Goal: Task Accomplishment & Management: Complete application form

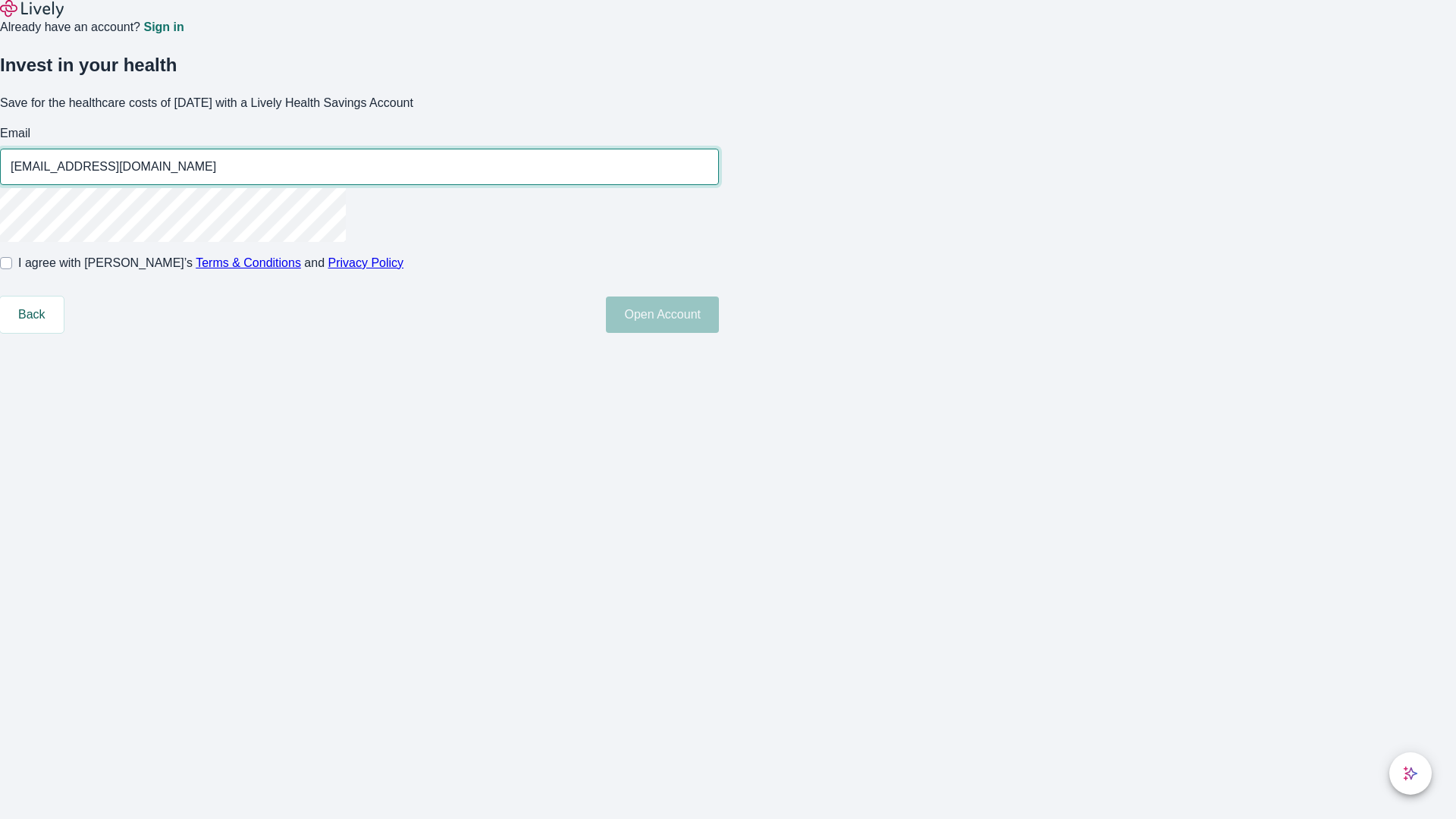
type input "[EMAIL_ADDRESS][DOMAIN_NAME]"
click at [12, 269] on input "I agree with Lively’s Terms & Conditions and Privacy Policy" at bounding box center [6, 263] width 12 height 12
checkbox input "true"
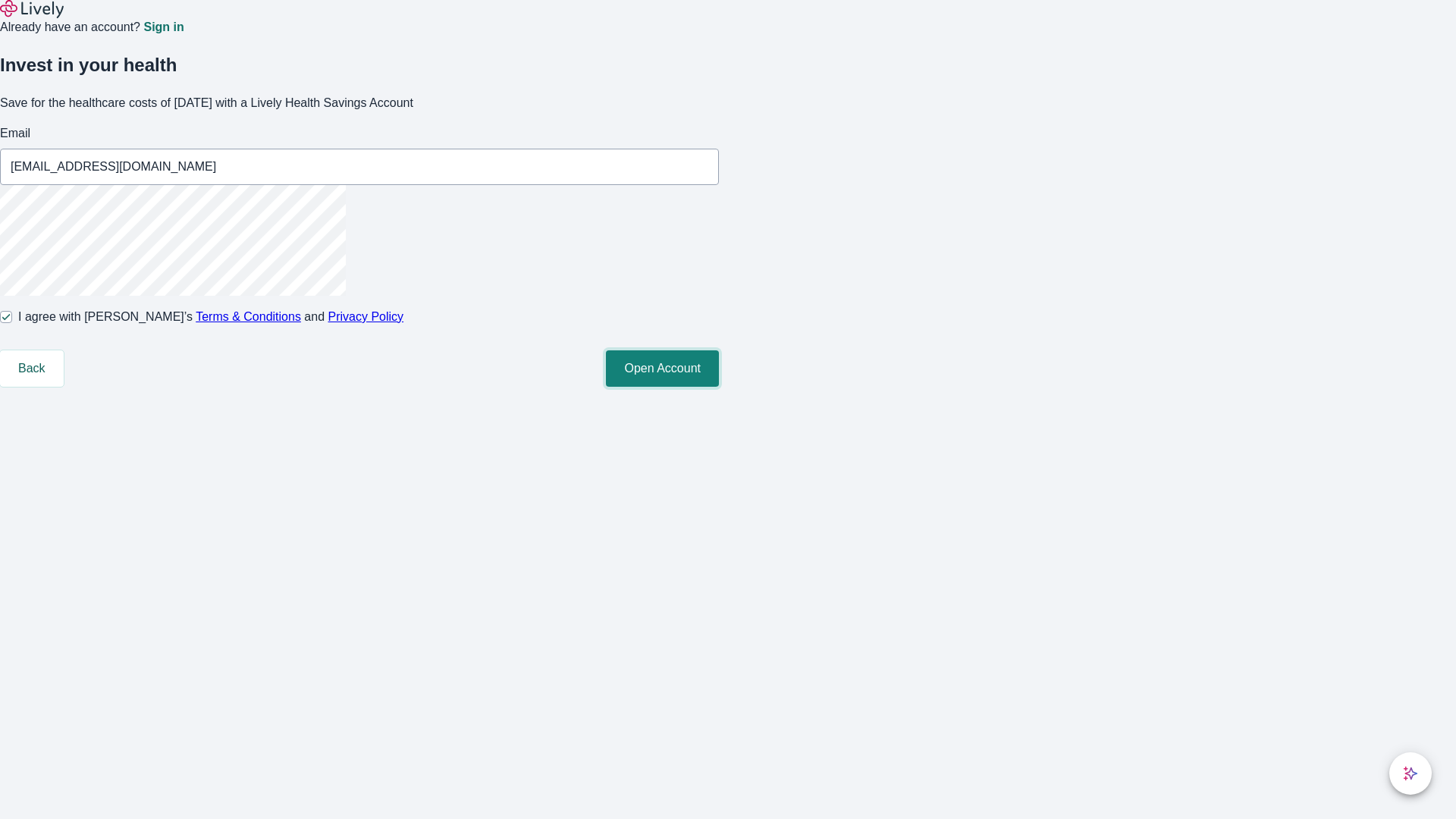
click at [719, 387] on button "Open Account" at bounding box center [662, 369] width 113 height 37
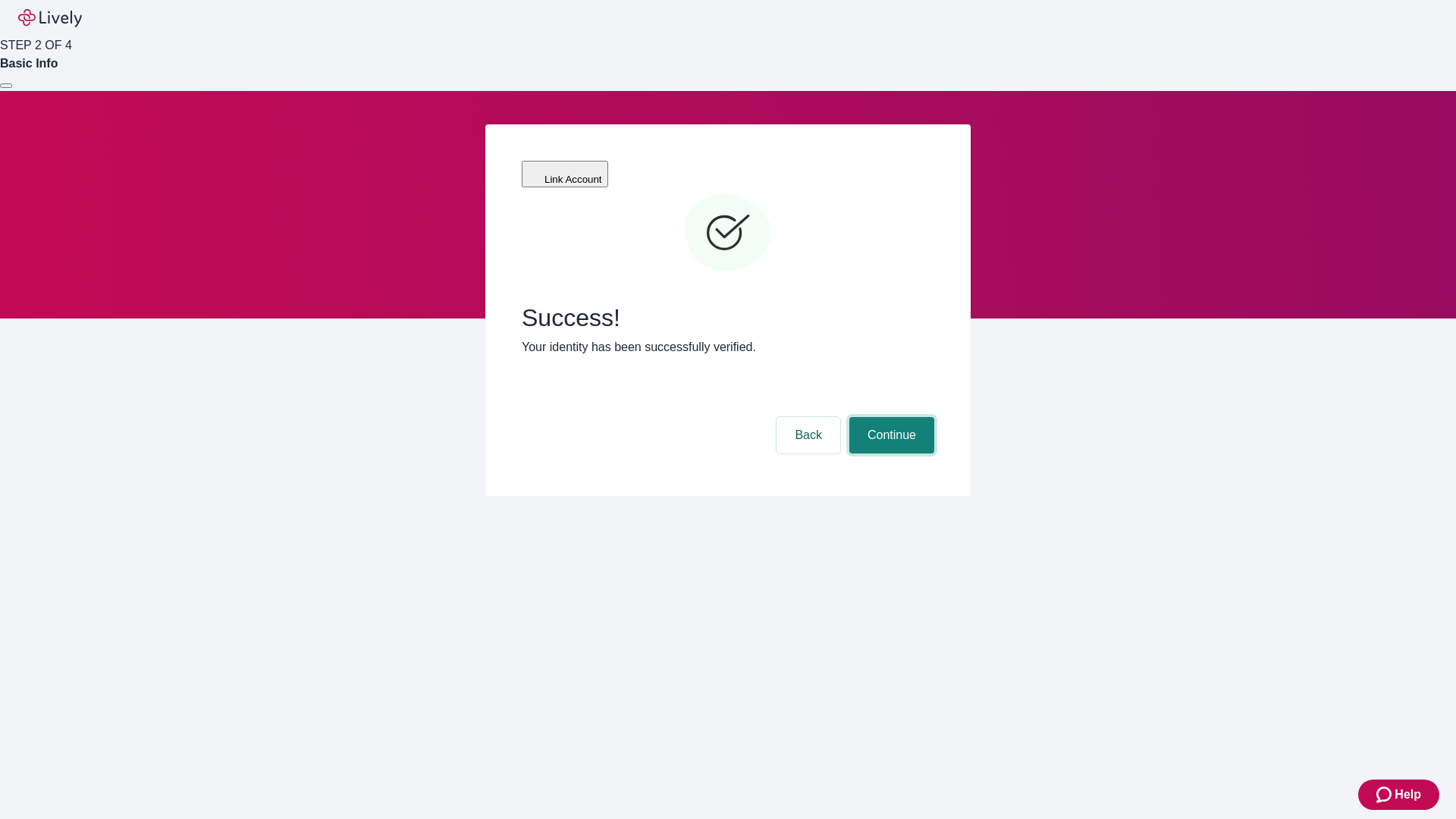
click at [889, 417] on button "Continue" at bounding box center [891, 435] width 85 height 37
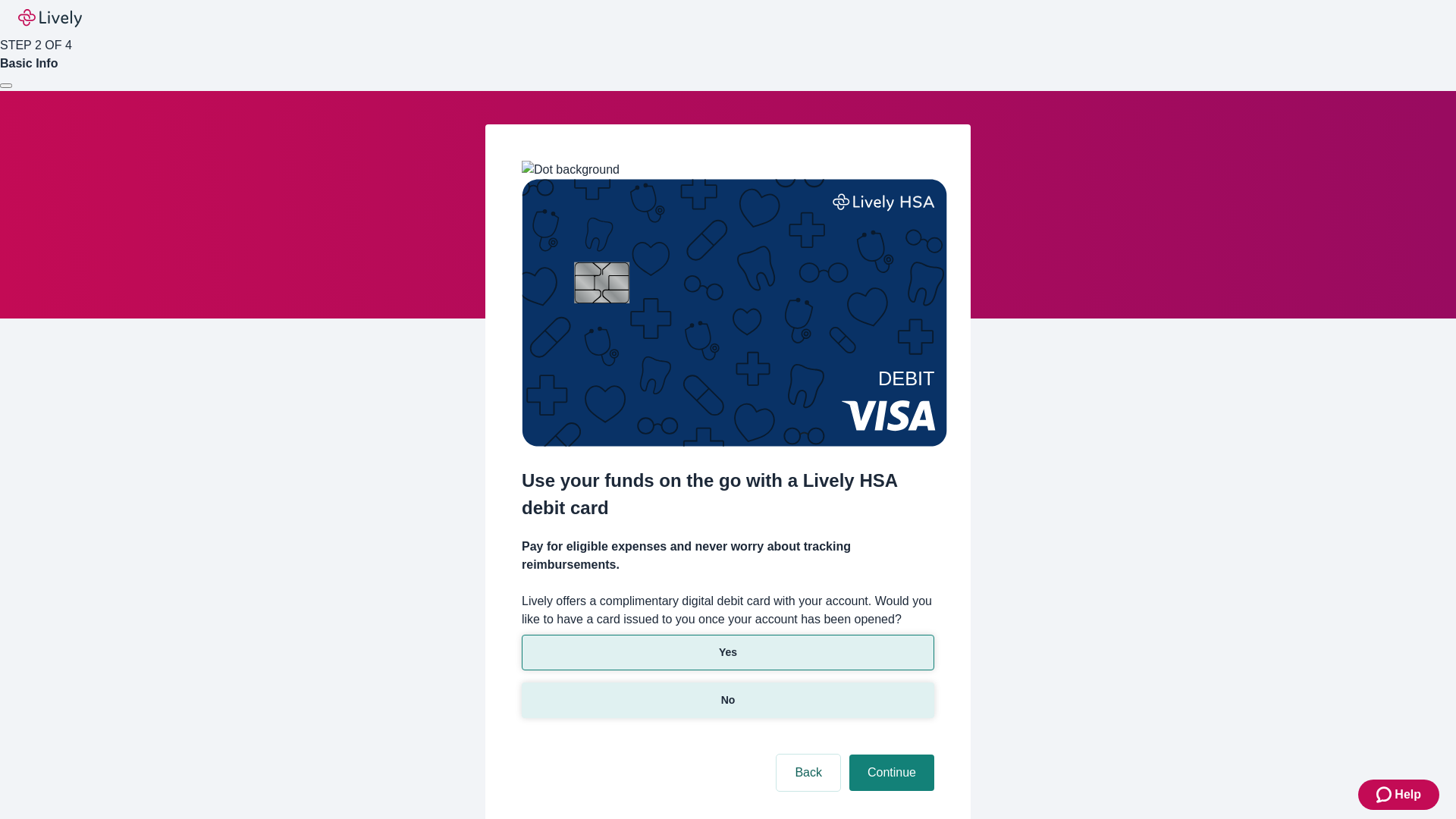
click at [727, 692] on p "No" at bounding box center [728, 700] width 15 height 16
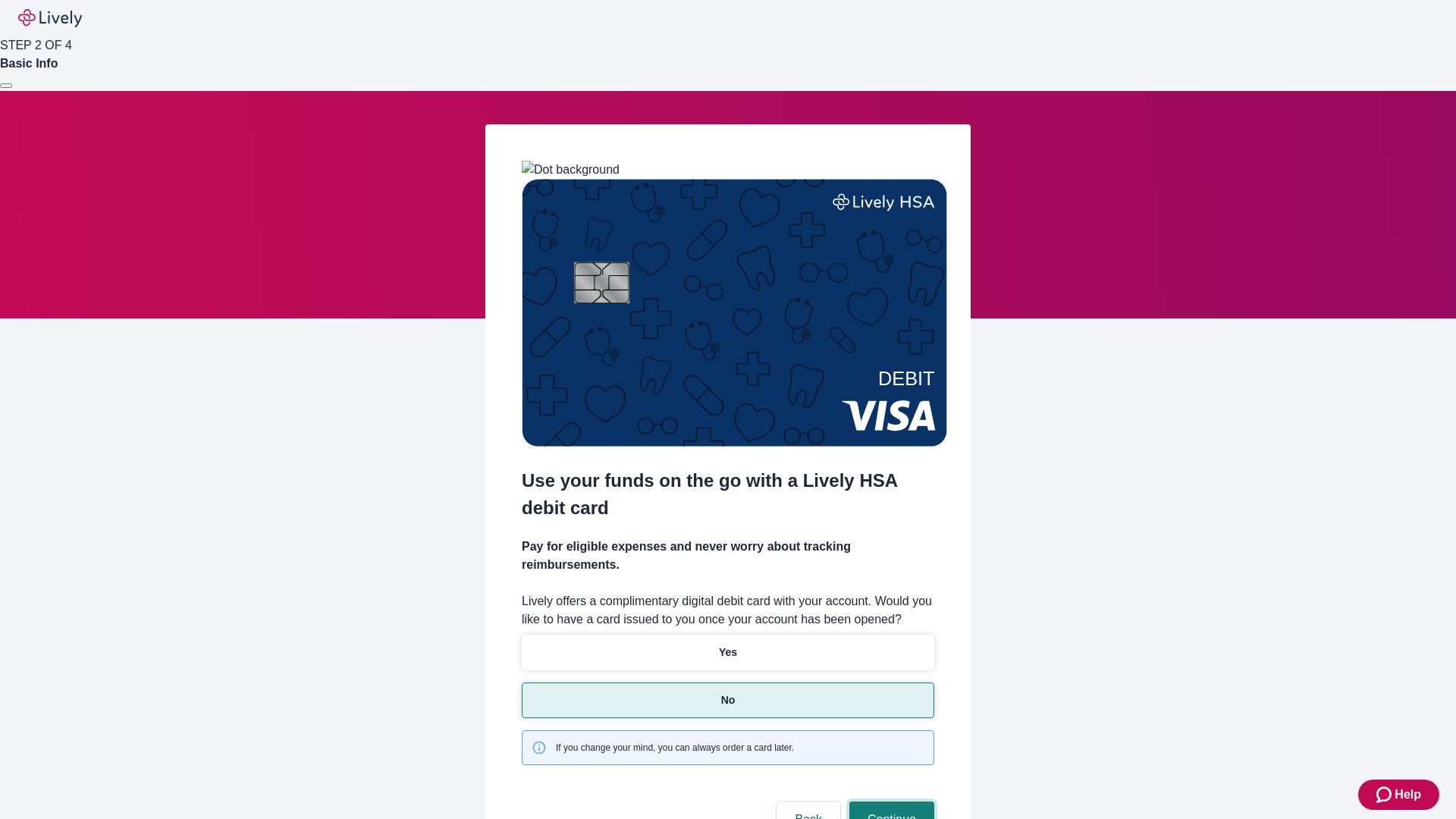
click at [889, 801] on button "Continue" at bounding box center [891, 820] width 85 height 37
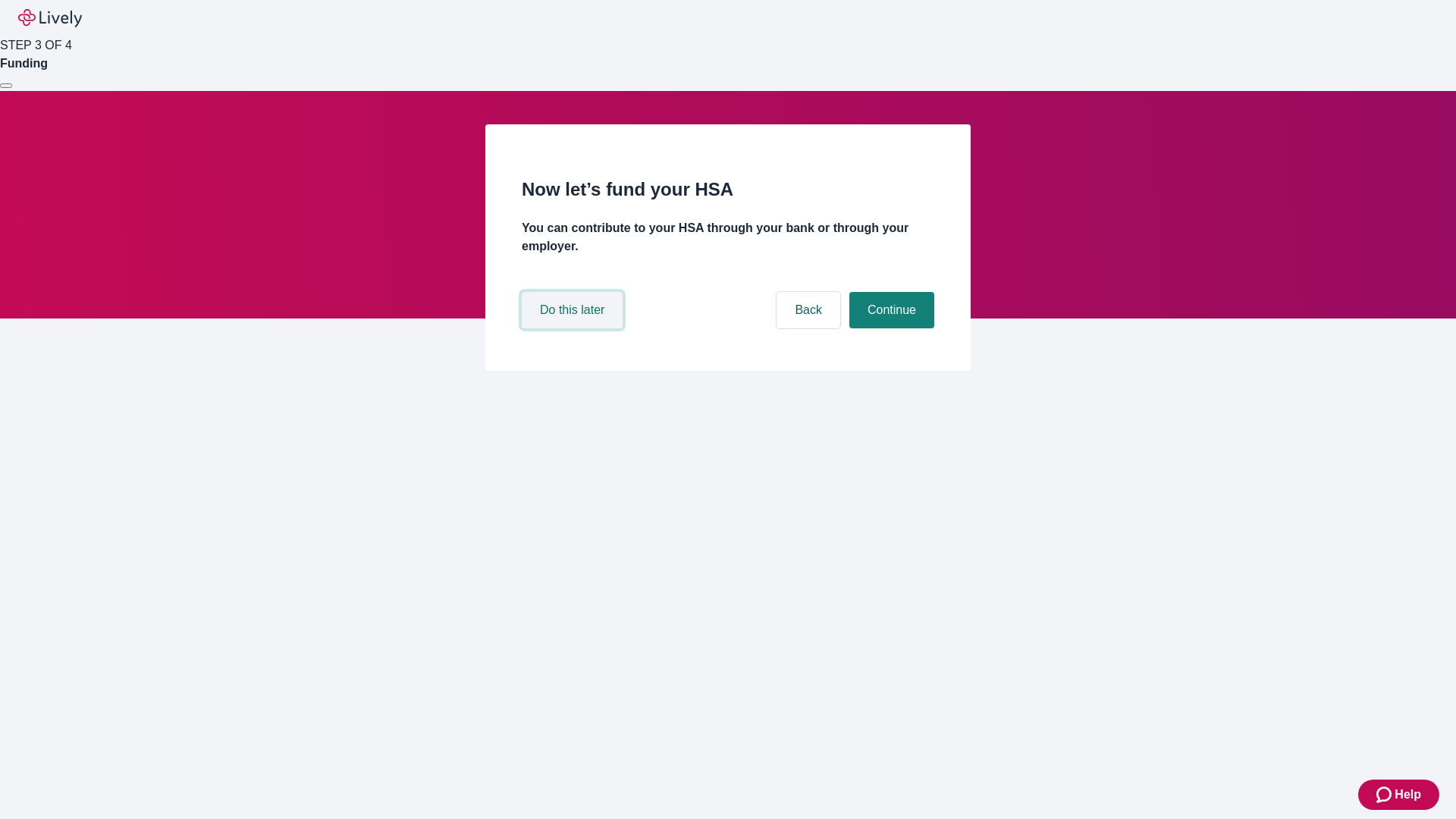
click at [574, 329] on button "Do this later" at bounding box center [572, 310] width 101 height 37
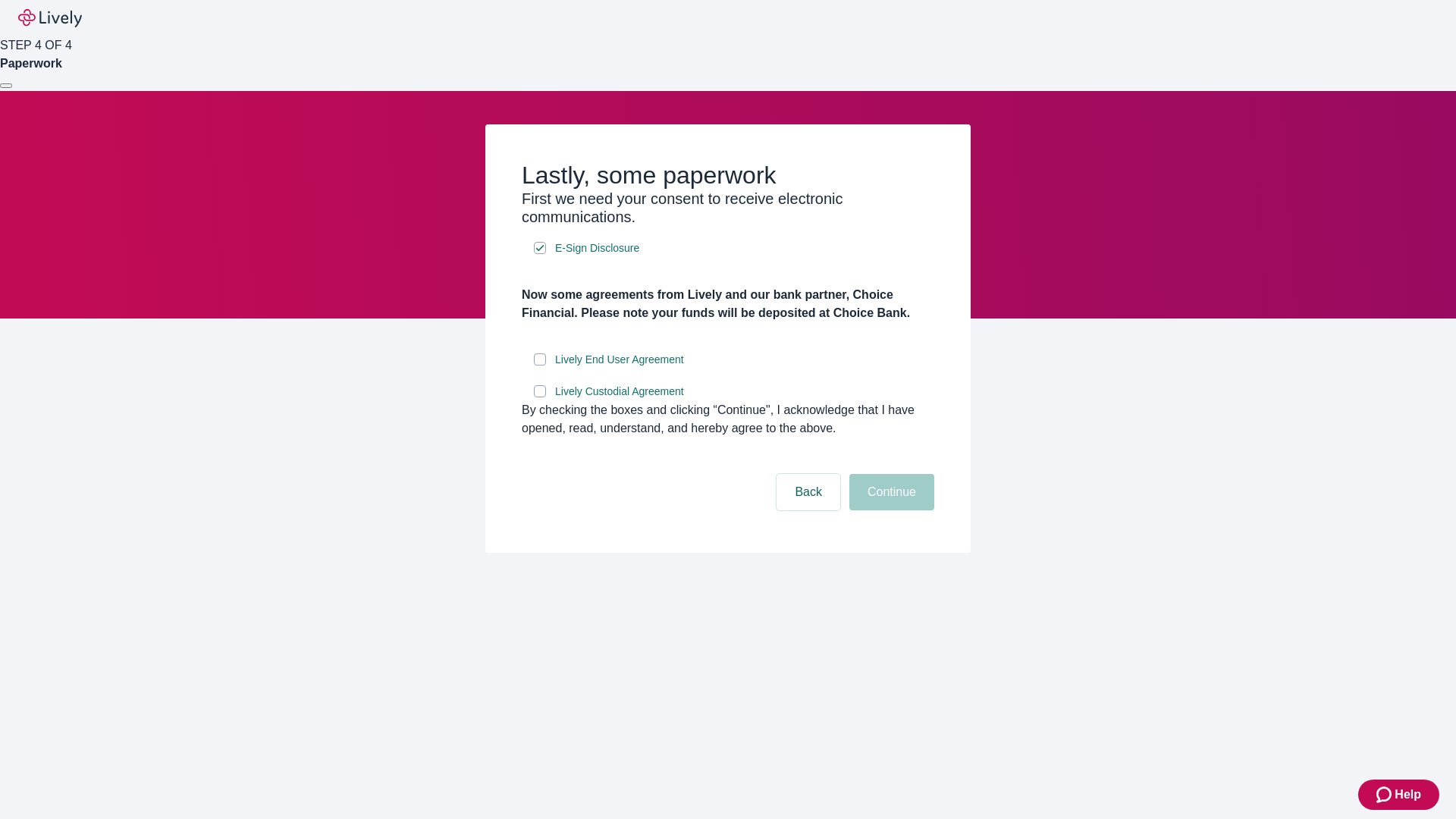
click at [540, 365] on input "Lively End User Agreement" at bounding box center [540, 360] width 12 height 12
checkbox input "true"
click at [540, 397] on input "Lively Custodial Agreement" at bounding box center [540, 391] width 12 height 12
checkbox input "true"
click at [889, 510] on button "Continue" at bounding box center [891, 492] width 85 height 37
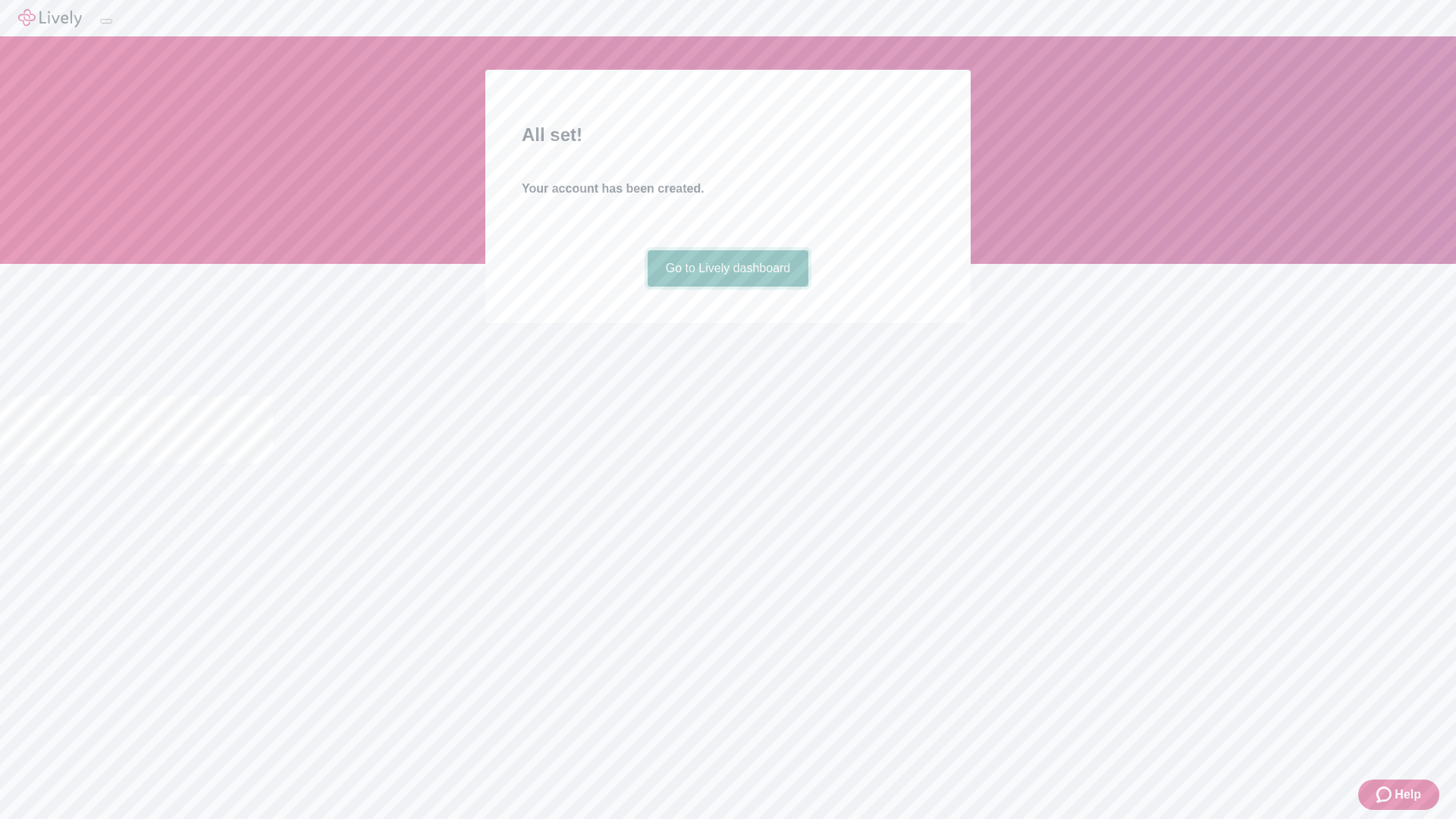
click at [727, 286] on link "Go to Lively dashboard" at bounding box center [728, 269] width 161 height 37
